Goal: Task Accomplishment & Management: Use online tool/utility

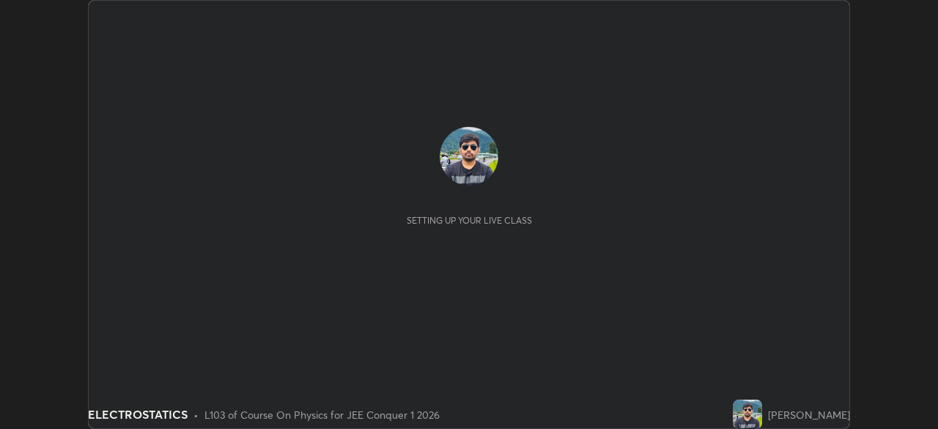
scroll to position [429, 937]
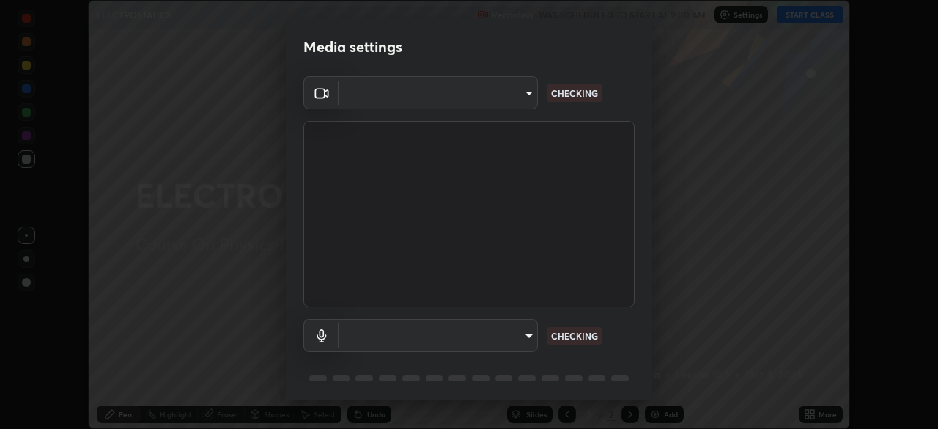
type input "9c5db0e3d6bf80210af106929d999d9f929c5ea5bbb961195660b7f823e2c793"
type input "11ef904a82383f18b9260219ab327d0af6873ab0f22296aaa980e624977cee2d"
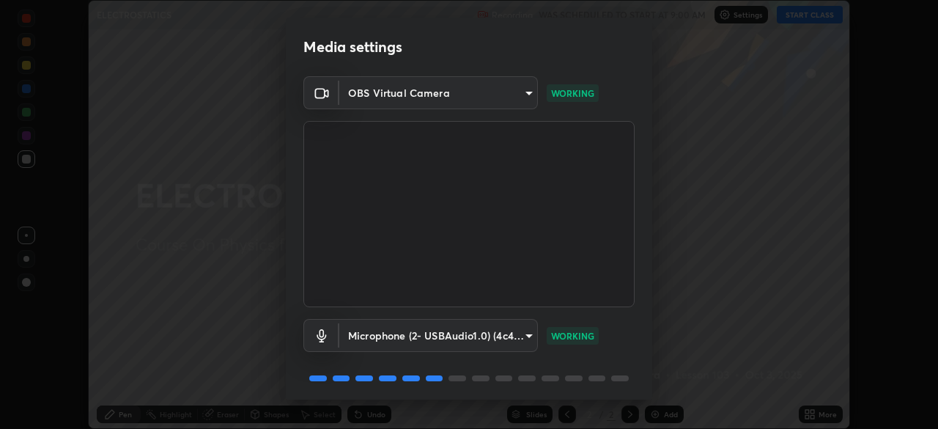
scroll to position [52, 0]
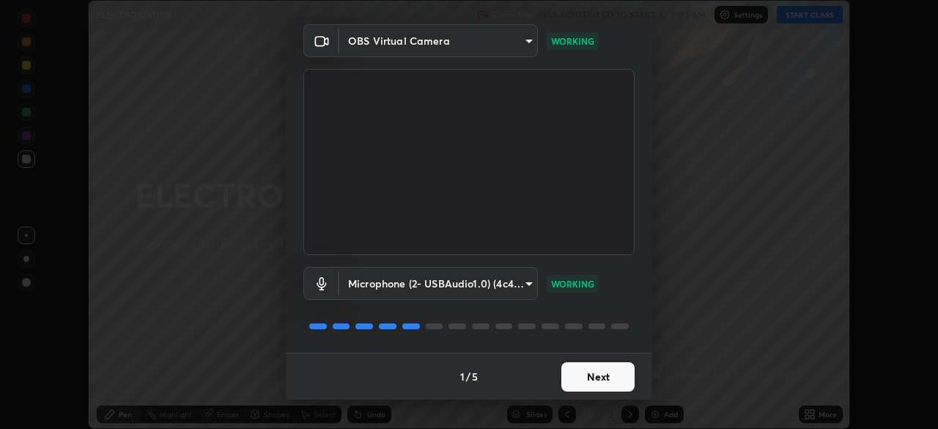
click at [600, 383] on button "Next" at bounding box center [597, 376] width 73 height 29
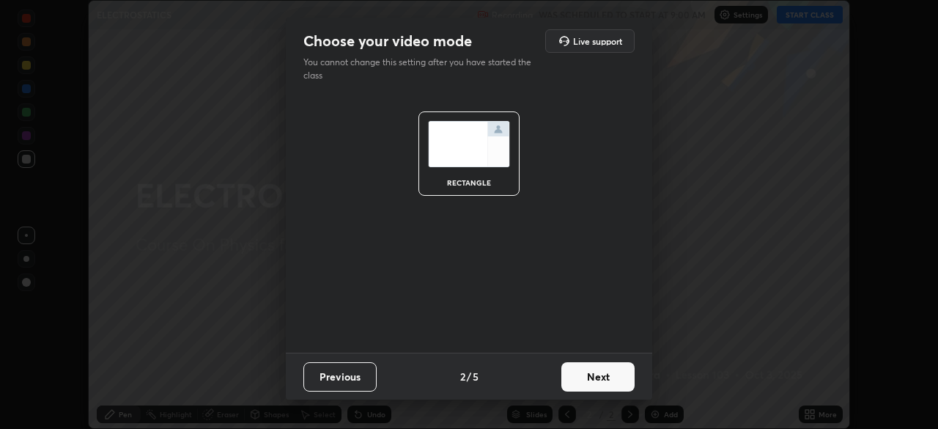
click at [597, 380] on button "Next" at bounding box center [597, 376] width 73 height 29
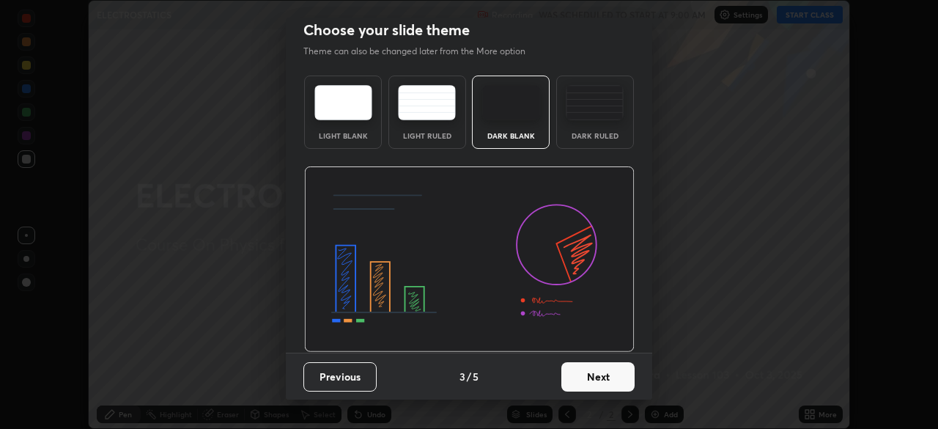
scroll to position [0, 0]
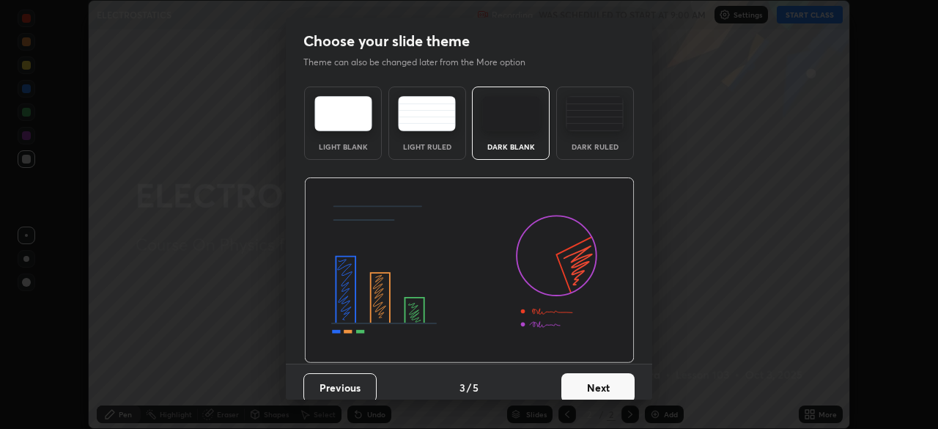
click at [594, 382] on button "Next" at bounding box center [597, 387] width 73 height 29
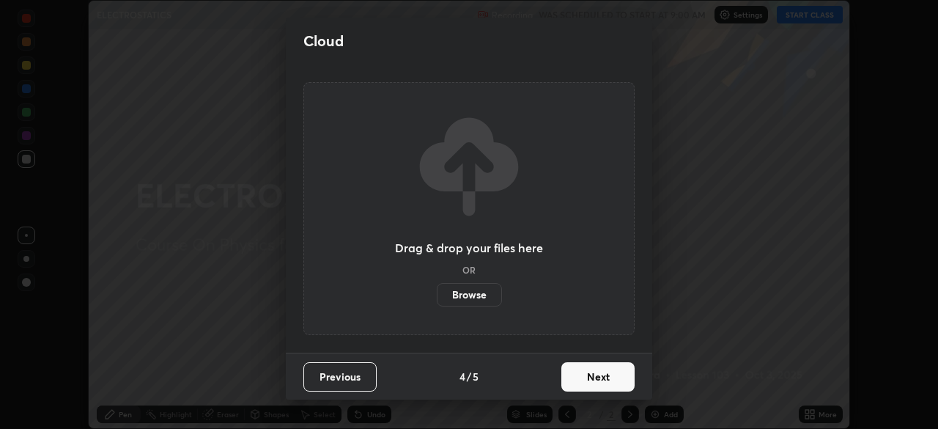
click at [594, 383] on button "Next" at bounding box center [597, 376] width 73 height 29
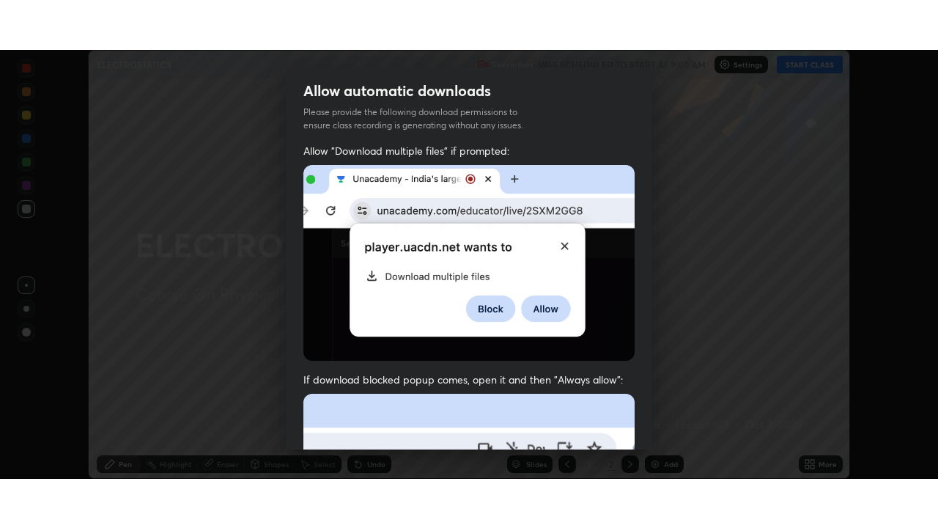
scroll to position [351, 0]
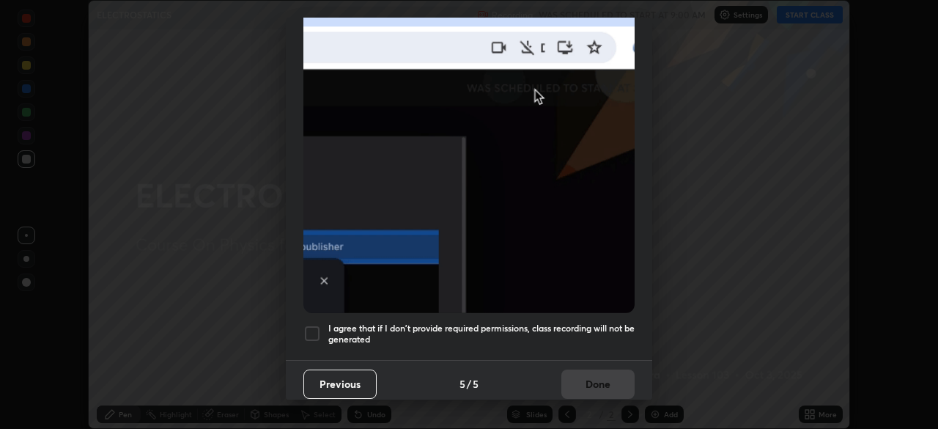
click at [317, 325] on div at bounding box center [312, 334] width 18 height 18
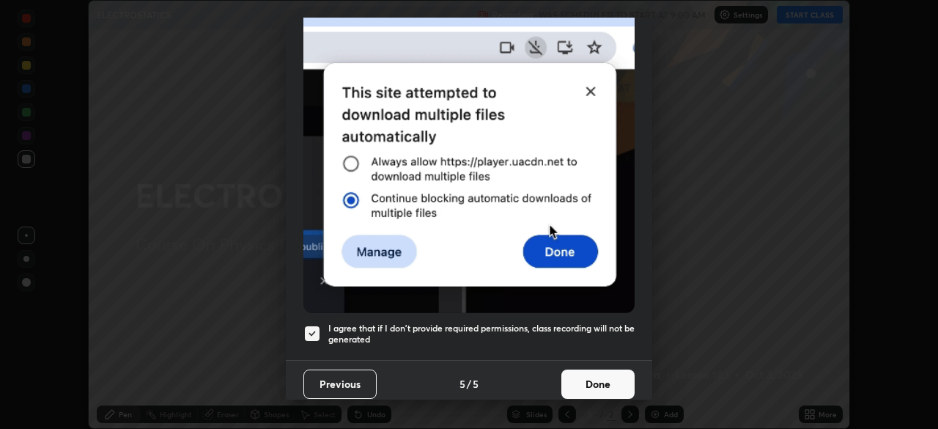
click at [597, 375] on button "Done" at bounding box center [597, 383] width 73 height 29
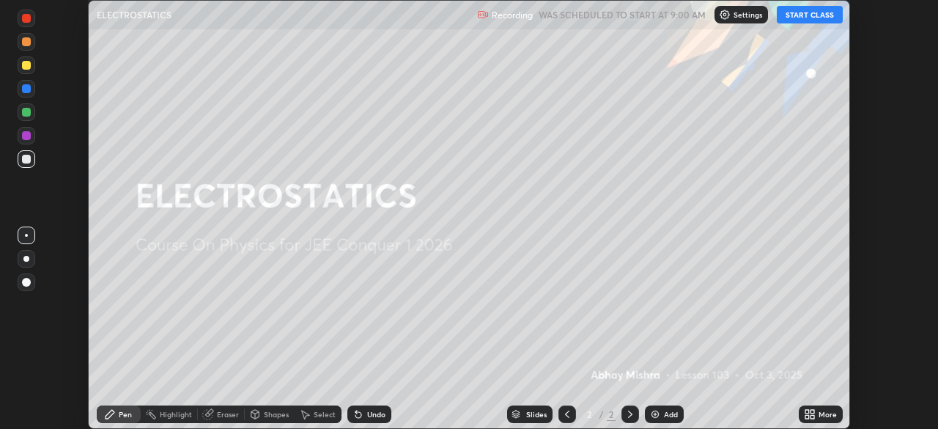
click at [799, 19] on button "START CLASS" at bounding box center [810, 15] width 66 height 18
click at [812, 416] on icon at bounding box center [813, 417] width 4 height 4
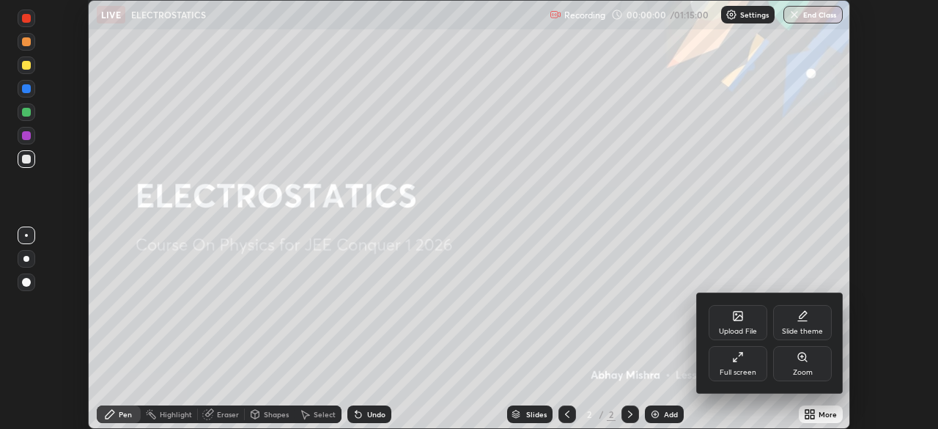
click at [740, 371] on div "Full screen" at bounding box center [738, 372] width 37 height 7
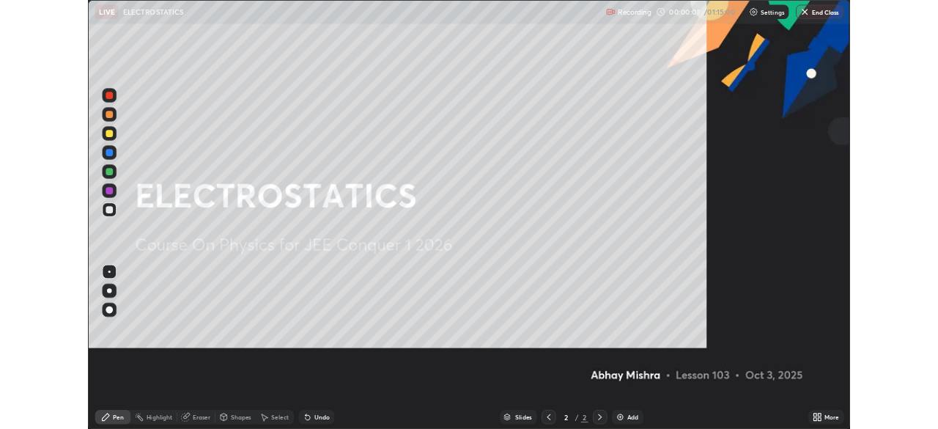
scroll to position [528, 938]
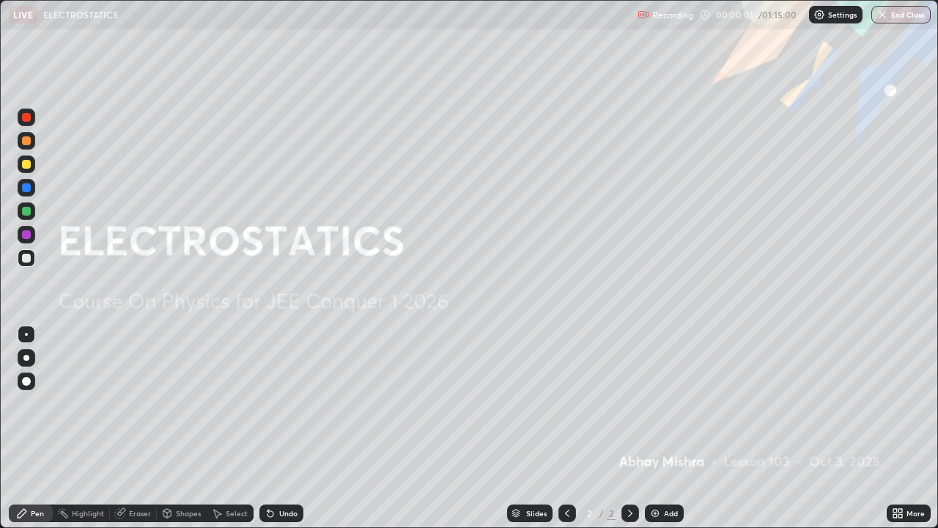
click at [664, 428] on div "Add" at bounding box center [671, 512] width 14 height 7
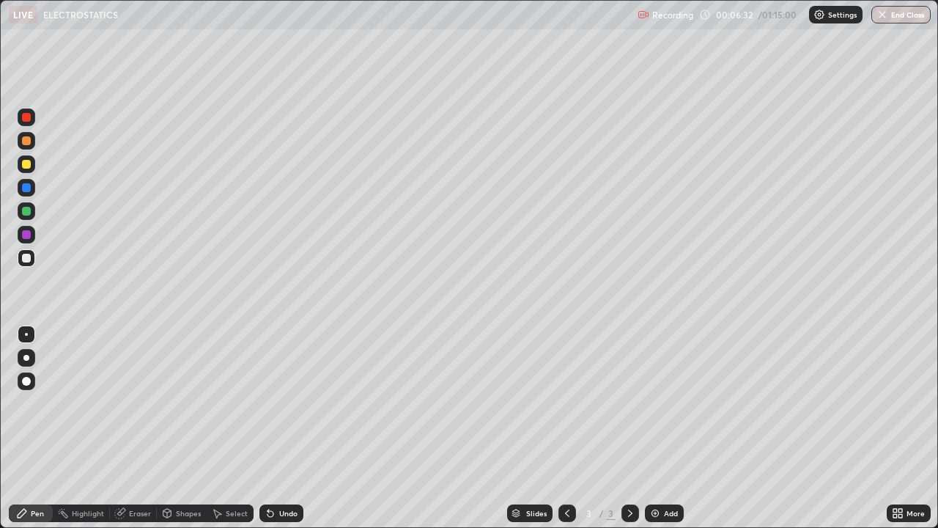
click at [136, 428] on div "Eraser" at bounding box center [133, 513] width 47 height 18
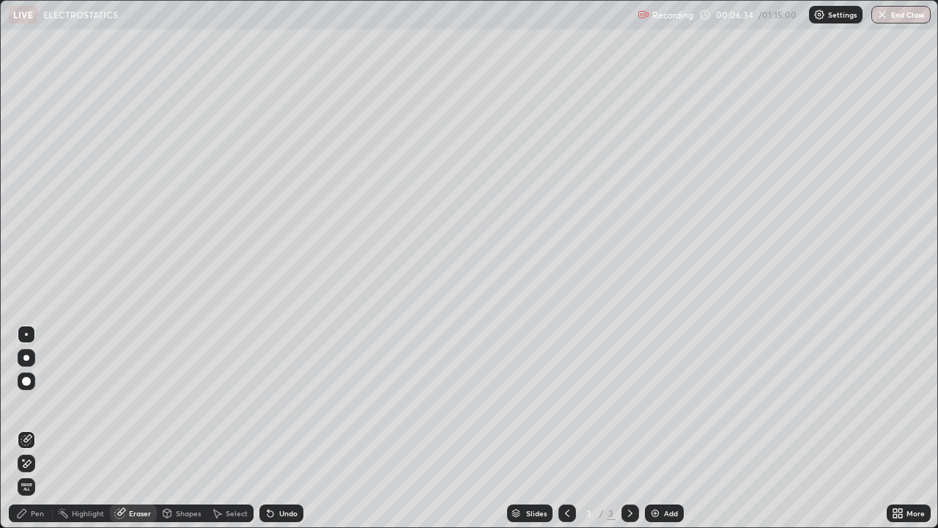
click at [23, 428] on icon at bounding box center [23, 459] width 1 height 1
click at [24, 428] on icon at bounding box center [27, 463] width 12 height 12
click at [22, 428] on icon at bounding box center [22, 513] width 9 height 9
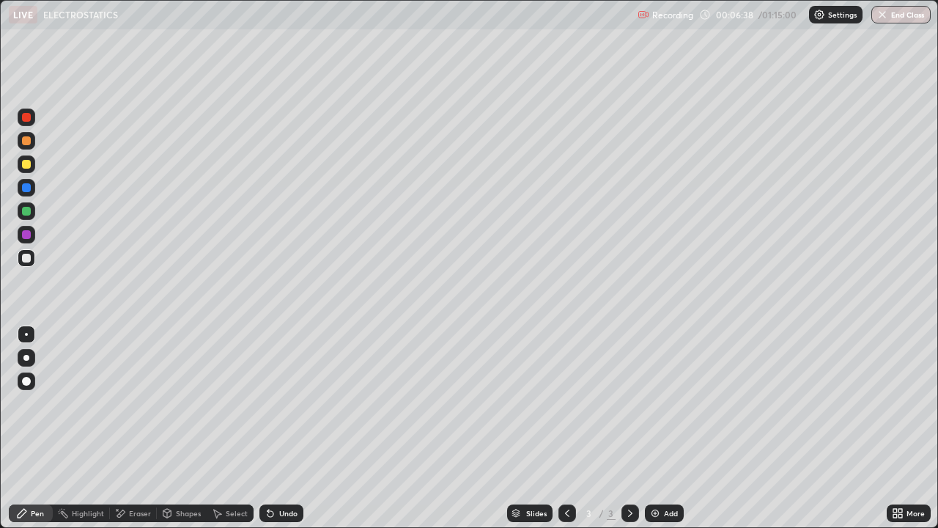
click at [26, 210] on div at bounding box center [26, 211] width 9 height 9
click at [23, 166] on div at bounding box center [26, 164] width 9 height 9
click at [659, 428] on div "Add" at bounding box center [664, 513] width 39 height 18
click at [906, 428] on div "More" at bounding box center [909, 513] width 44 height 18
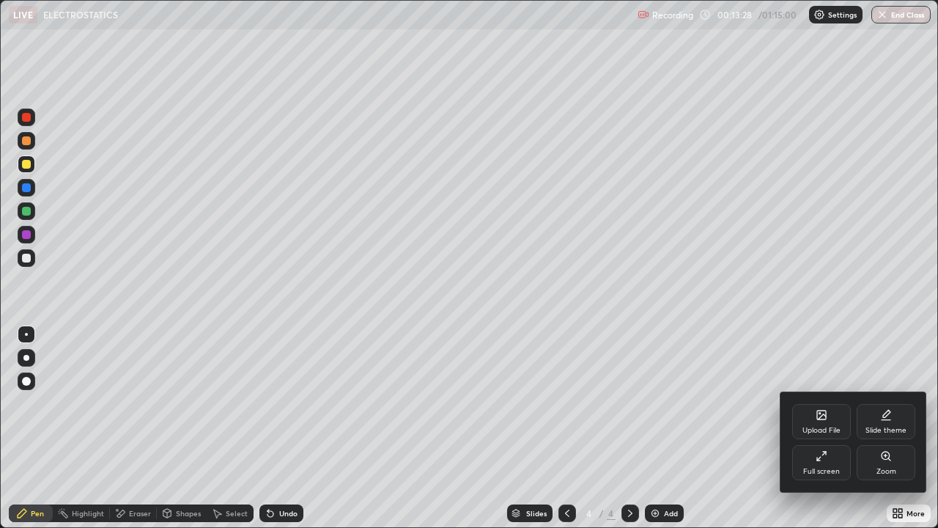
click at [826, 428] on div "Full screen" at bounding box center [821, 462] width 59 height 35
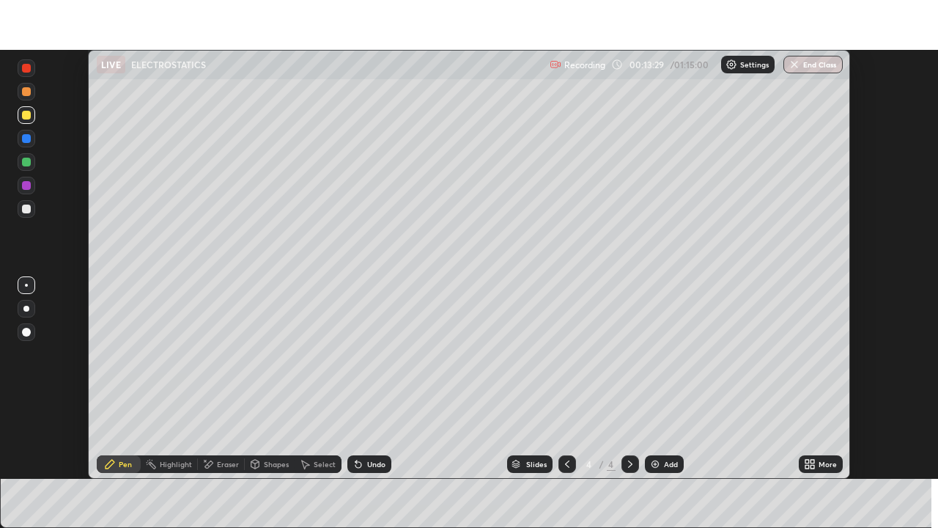
scroll to position [72867, 72357]
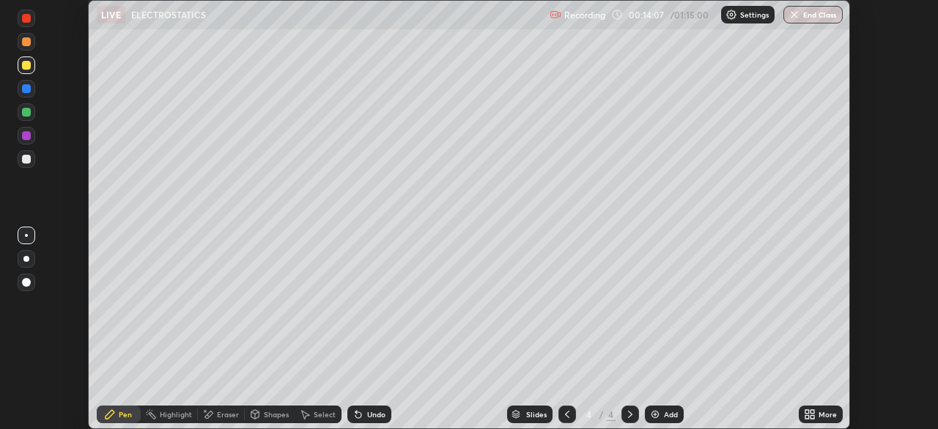
click at [377, 419] on div "Undo" at bounding box center [369, 414] width 44 height 18
click at [379, 416] on div "Undo" at bounding box center [376, 413] width 18 height 7
click at [210, 417] on icon at bounding box center [208, 414] width 12 height 12
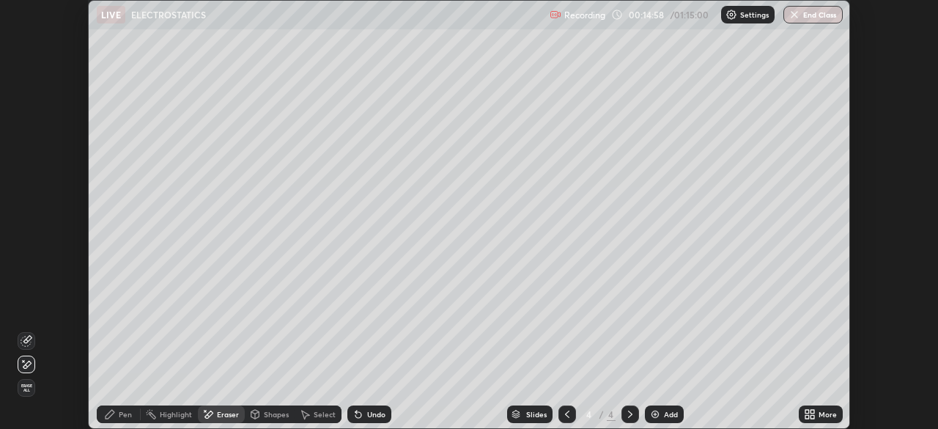
click at [28, 340] on icon at bounding box center [27, 341] width 12 height 12
click at [128, 413] on div "Pen" at bounding box center [125, 413] width 13 height 7
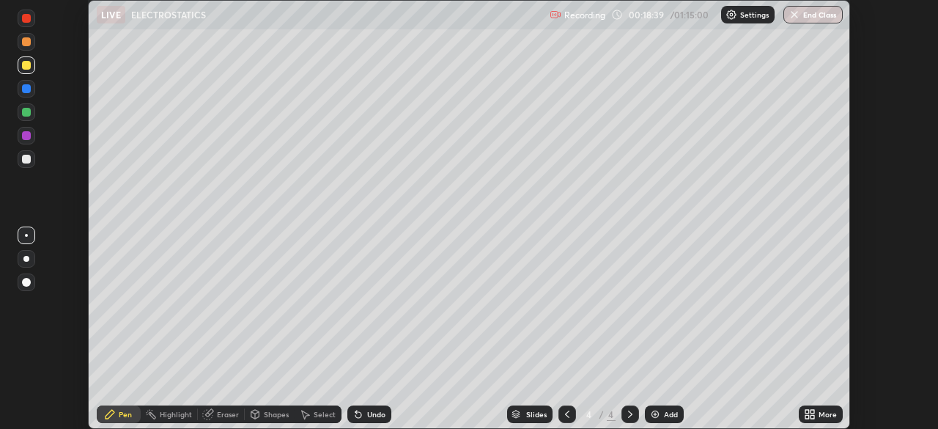
click at [665, 416] on div "Add" at bounding box center [671, 413] width 14 height 7
click at [664, 413] on div "Add" at bounding box center [671, 413] width 14 height 7
click at [371, 414] on div "Undo" at bounding box center [376, 413] width 18 height 7
click at [369, 413] on div "Undo" at bounding box center [376, 413] width 18 height 7
click at [373, 420] on div "Undo" at bounding box center [369, 414] width 44 height 18
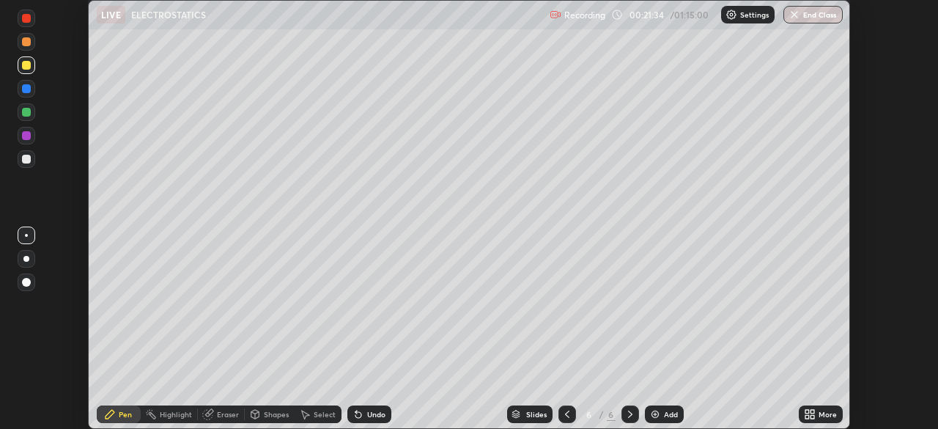
click at [273, 422] on div "Shapes" at bounding box center [270, 414] width 50 height 18
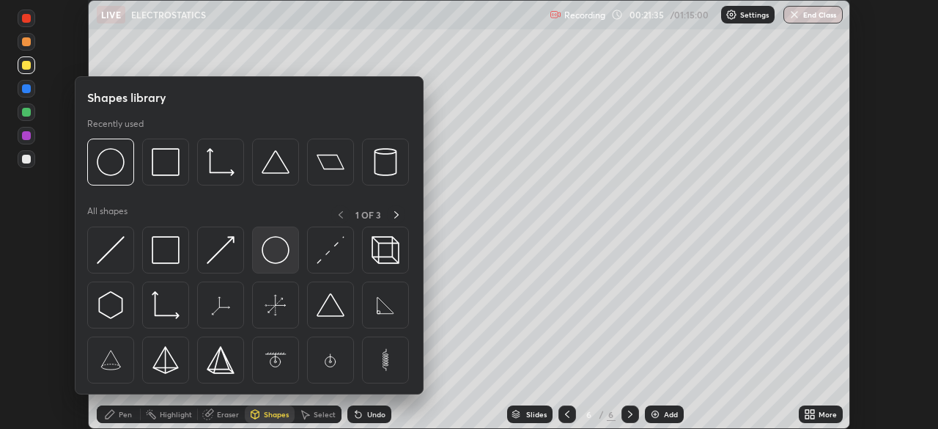
click at [276, 265] on div at bounding box center [275, 249] width 47 height 47
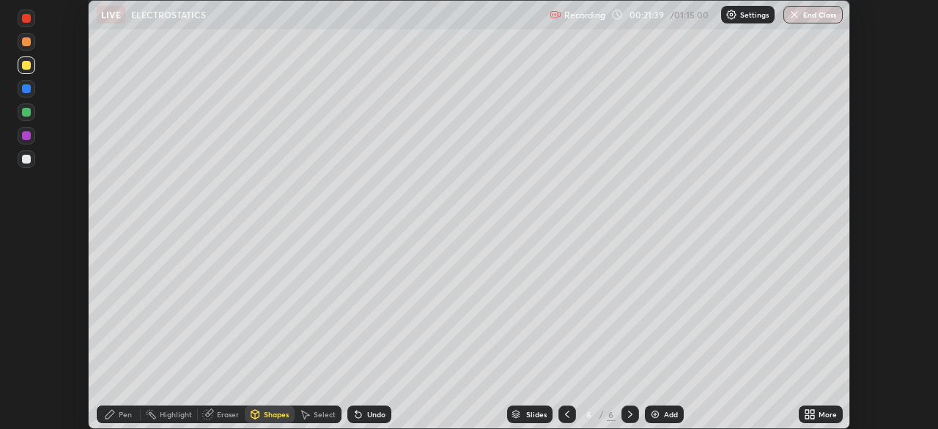
click at [117, 415] on div "Pen" at bounding box center [119, 414] width 44 height 18
click at [27, 162] on div at bounding box center [26, 159] width 9 height 9
click at [367, 420] on div "Undo" at bounding box center [369, 414] width 44 height 18
click at [567, 416] on icon at bounding box center [567, 414] width 12 height 12
click at [217, 418] on div "Eraser" at bounding box center [228, 413] width 22 height 7
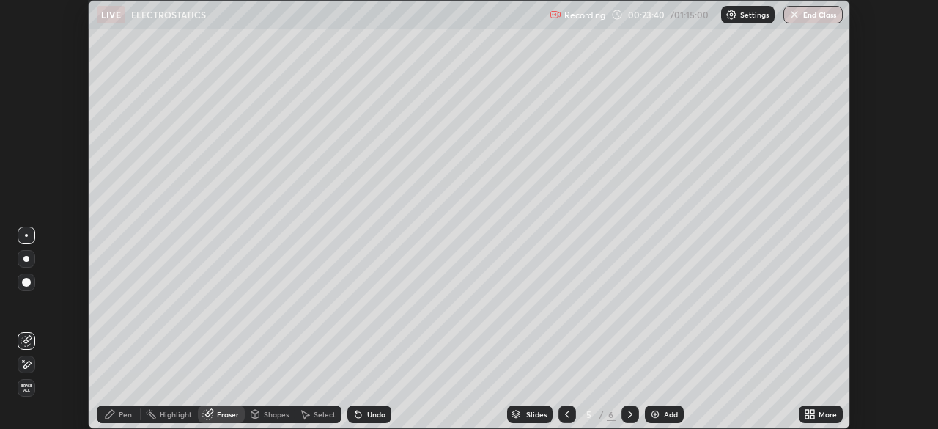
click at [118, 412] on div "Pen" at bounding box center [119, 414] width 44 height 18
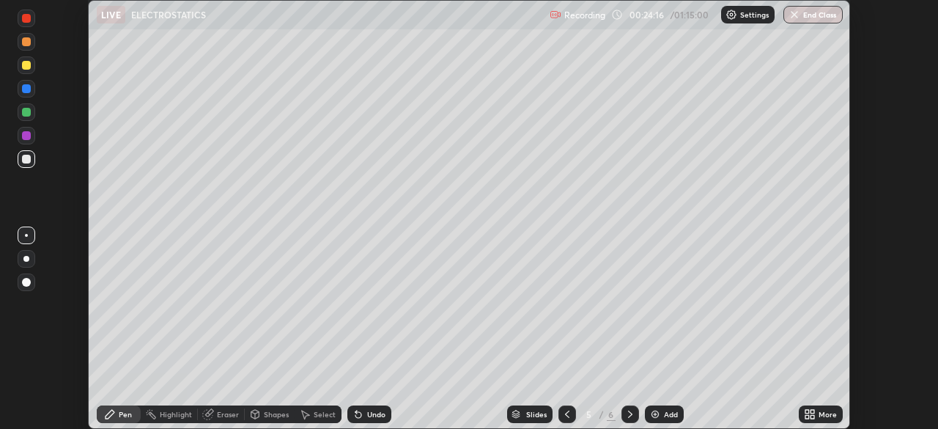
click at [630, 415] on icon at bounding box center [630, 414] width 12 height 12
click at [819, 419] on div "More" at bounding box center [821, 414] width 44 height 18
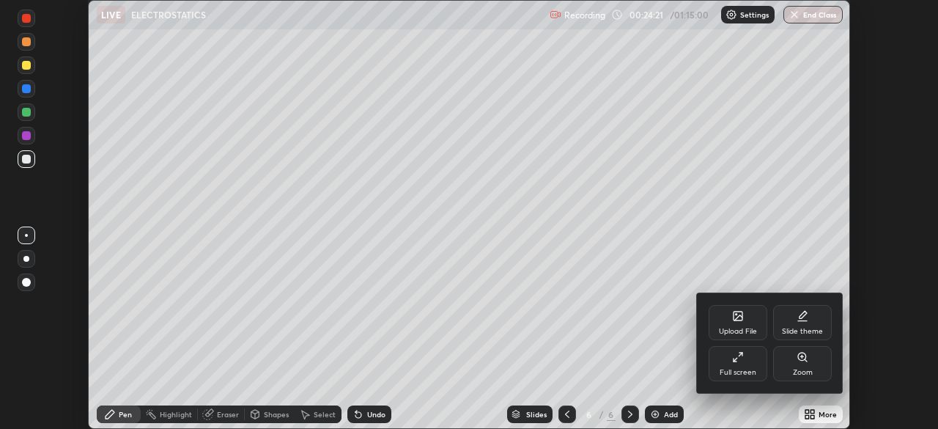
click at [734, 372] on div "Full screen" at bounding box center [738, 372] width 37 height 7
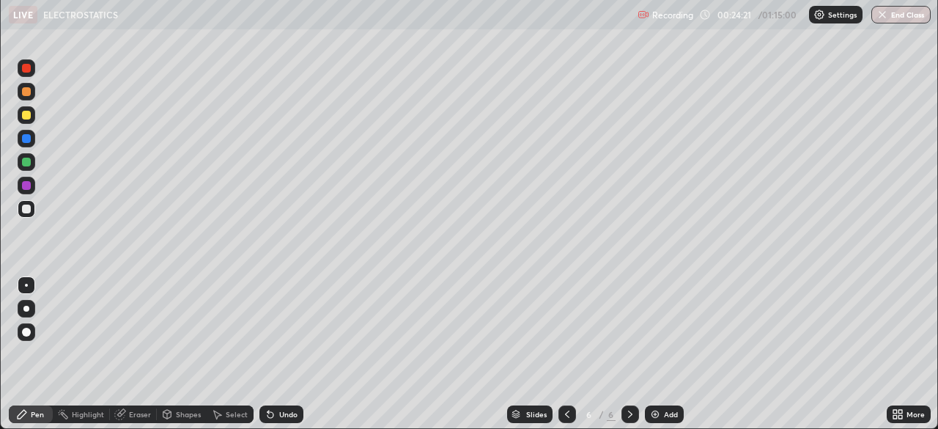
scroll to position [528, 938]
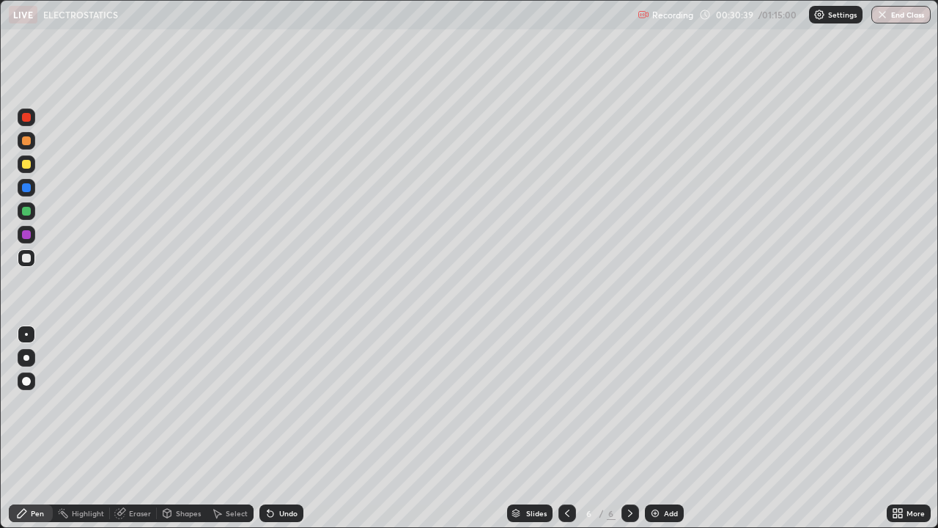
click at [664, 428] on div "Add" at bounding box center [664, 513] width 39 height 18
click at [566, 428] on icon at bounding box center [567, 513] width 12 height 12
click at [630, 428] on icon at bounding box center [630, 513] width 12 height 12
click at [566, 428] on icon at bounding box center [567, 513] width 12 height 12
click at [633, 428] on div at bounding box center [631, 513] width 18 height 18
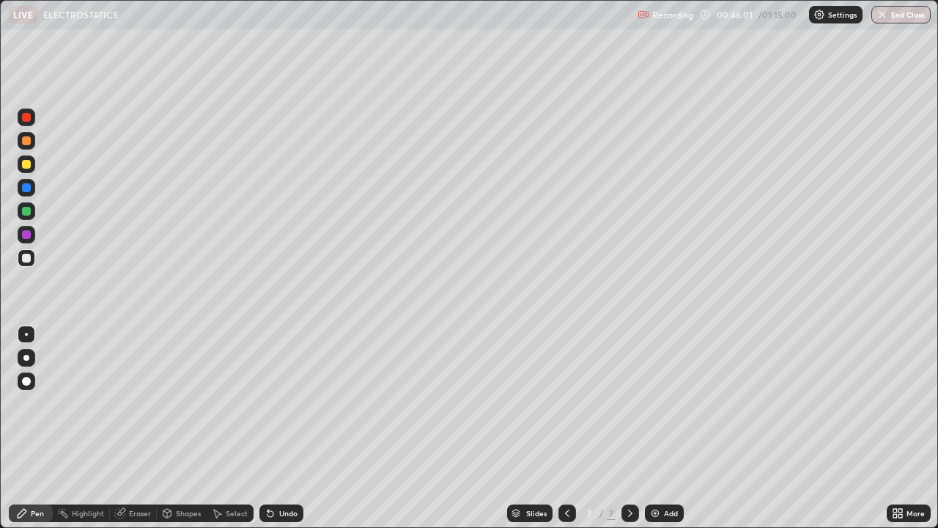
click at [666, 428] on div "Add" at bounding box center [671, 512] width 14 height 7
click at [26, 163] on div at bounding box center [26, 164] width 9 height 9
click at [25, 257] on div at bounding box center [26, 258] width 9 height 9
click at [565, 428] on icon at bounding box center [567, 513] width 12 height 12
click at [631, 428] on div at bounding box center [631, 513] width 18 height 18
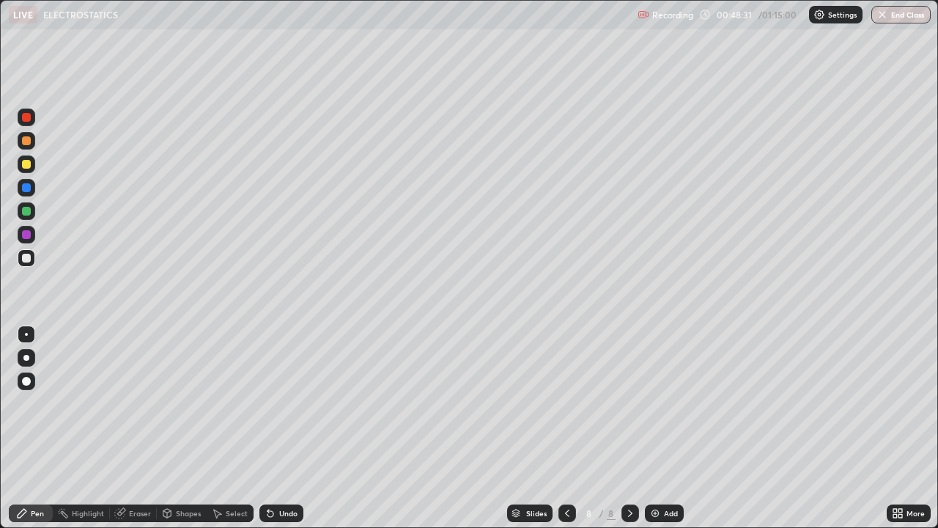
click at [667, 428] on div "Add" at bounding box center [671, 512] width 14 height 7
click at [176, 428] on div "Shapes" at bounding box center [188, 512] width 25 height 7
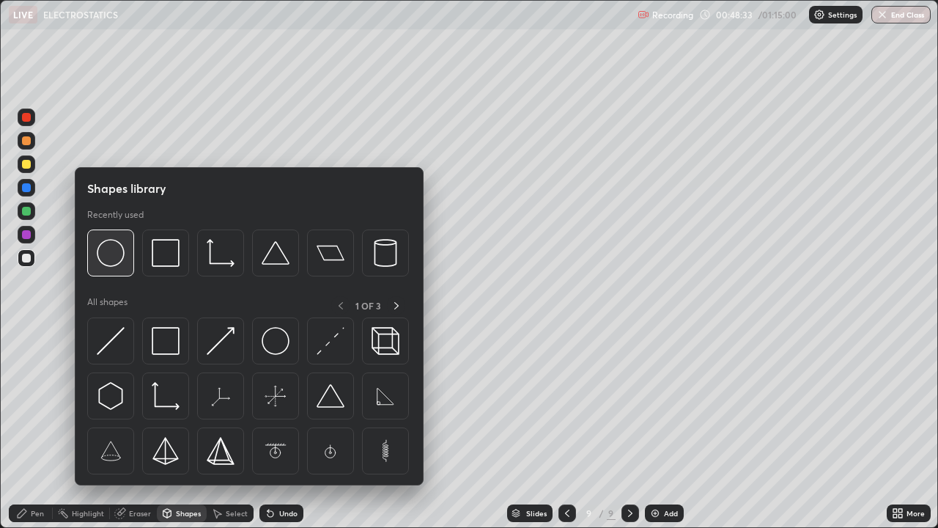
click at [116, 272] on div at bounding box center [110, 252] width 47 height 47
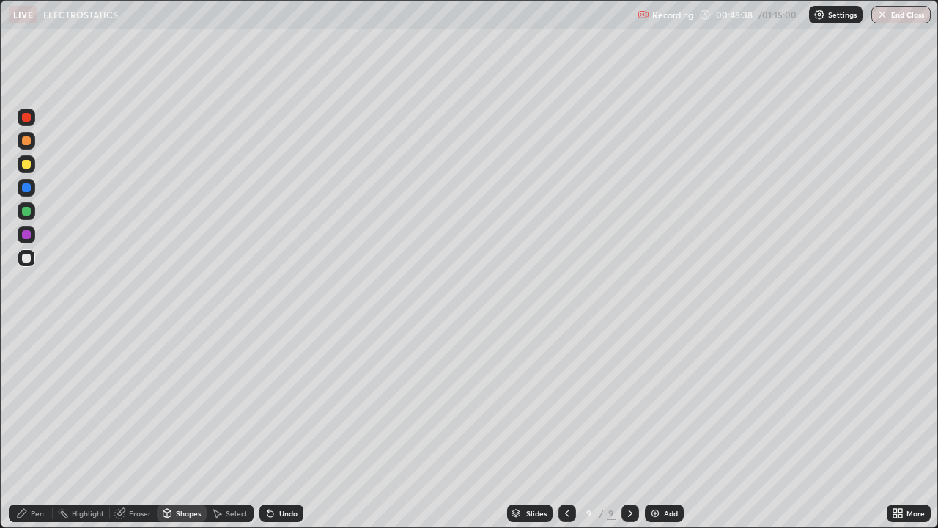
click at [125, 428] on div "Eraser" at bounding box center [133, 513] width 47 height 18
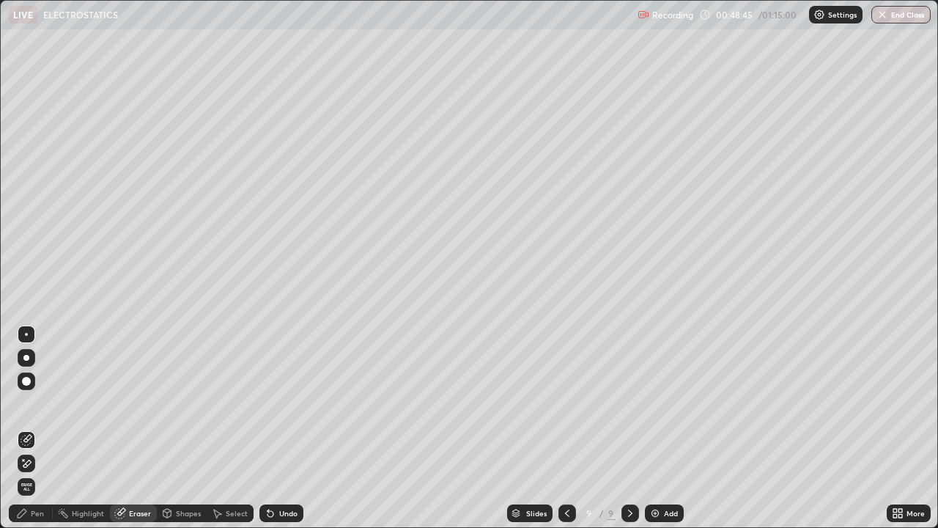
click at [31, 428] on div "Pen" at bounding box center [31, 513] width 44 height 18
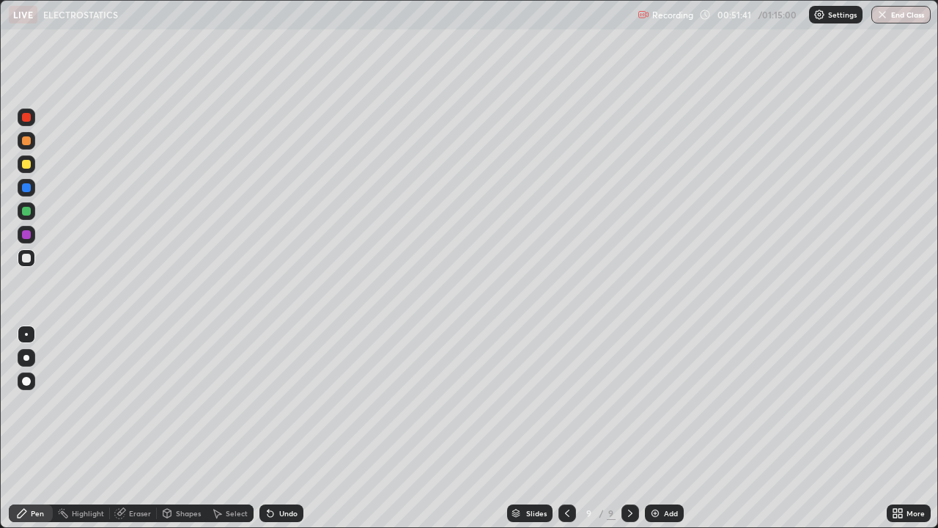
click at [30, 166] on div at bounding box center [26, 164] width 9 height 9
click at [279, 428] on div "Undo" at bounding box center [281, 513] width 44 height 18
click at [276, 428] on div "Undo" at bounding box center [281, 513] width 44 height 18
click at [136, 428] on div "Eraser" at bounding box center [140, 512] width 22 height 7
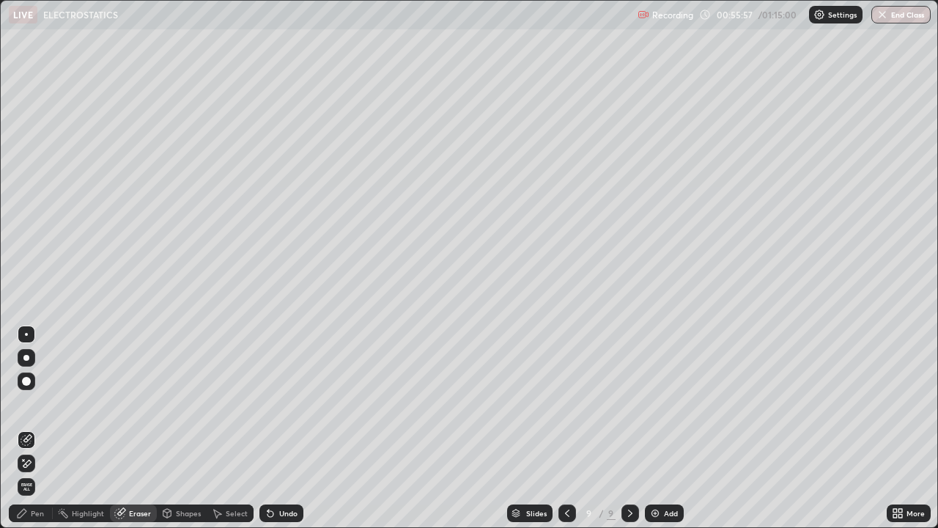
click at [31, 428] on div at bounding box center [27, 463] width 18 height 18
click at [38, 428] on div "Pen" at bounding box center [31, 513] width 44 height 18
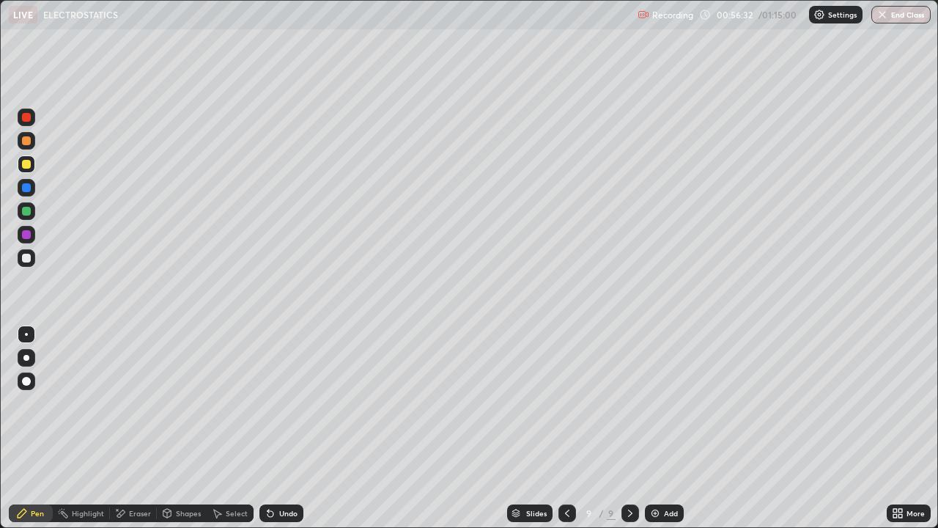
click at [279, 428] on div "Undo" at bounding box center [288, 512] width 18 height 7
click at [284, 428] on div "Undo" at bounding box center [288, 512] width 18 height 7
click at [902, 21] on button "End Class" at bounding box center [900, 15] width 59 height 18
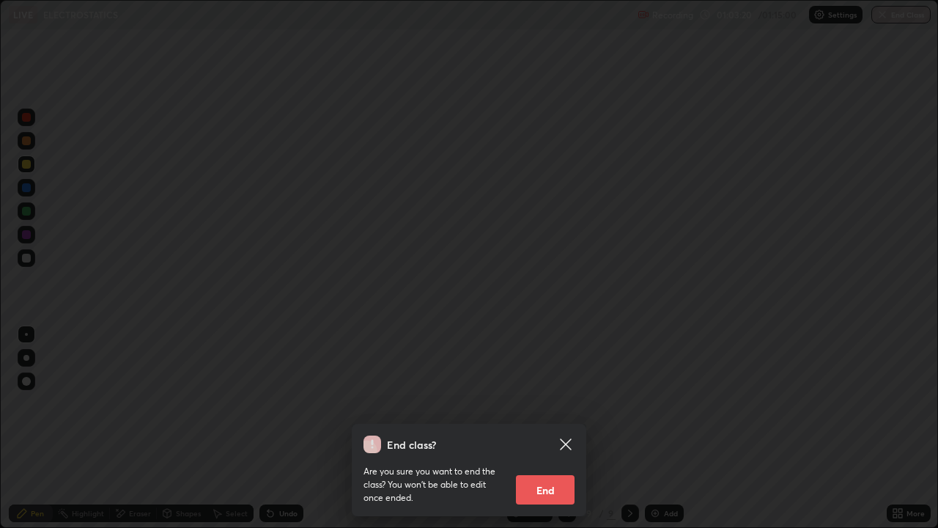
click at [550, 428] on button "End" at bounding box center [545, 489] width 59 height 29
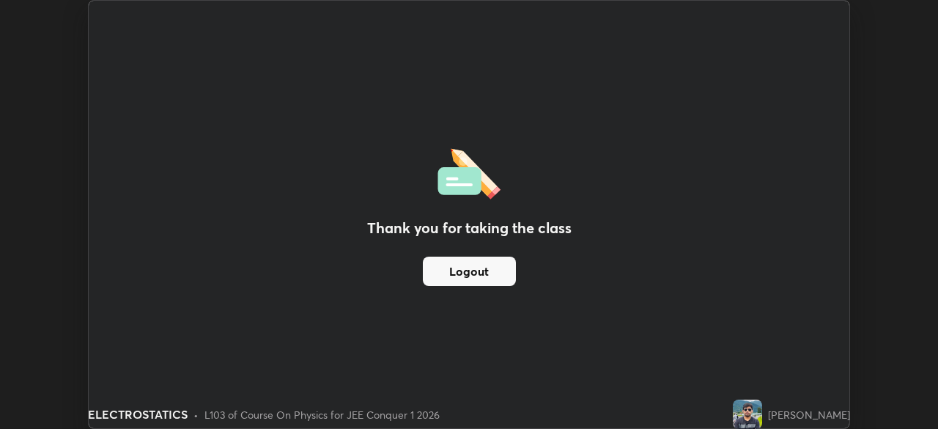
scroll to position [72867, 72357]
